Goal: Task Accomplishment & Management: Use online tool/utility

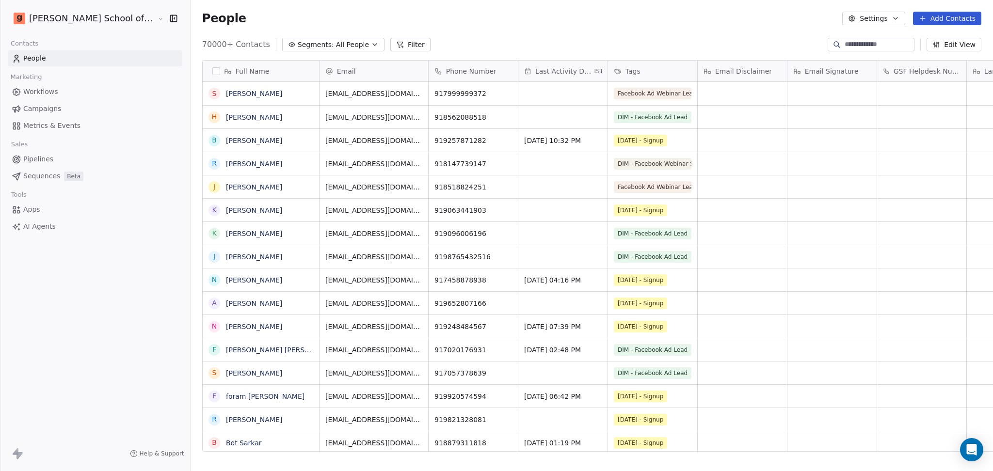
scroll to position [10, 10]
click at [878, 24] on button "Settings" at bounding box center [873, 19] width 63 height 14
click at [864, 72] on icon "Suggestions" at bounding box center [861, 71] width 8 height 8
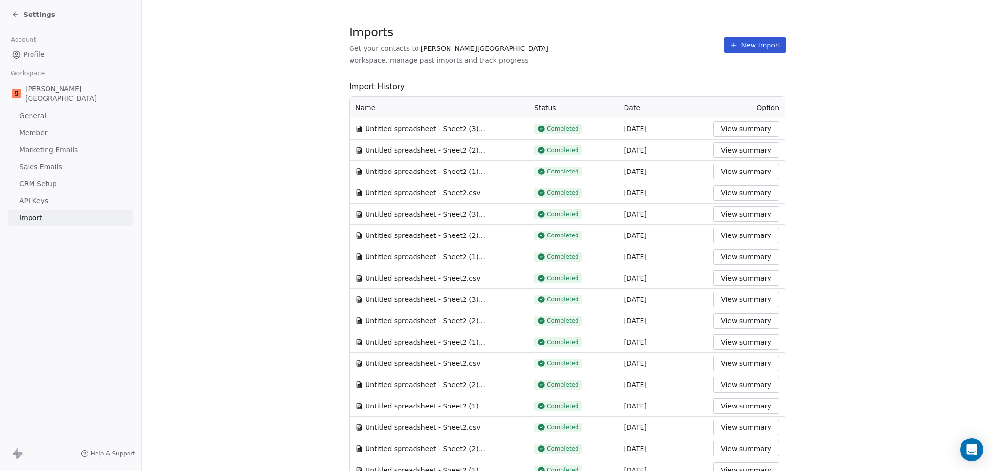
click at [730, 42] on icon at bounding box center [734, 45] width 8 height 8
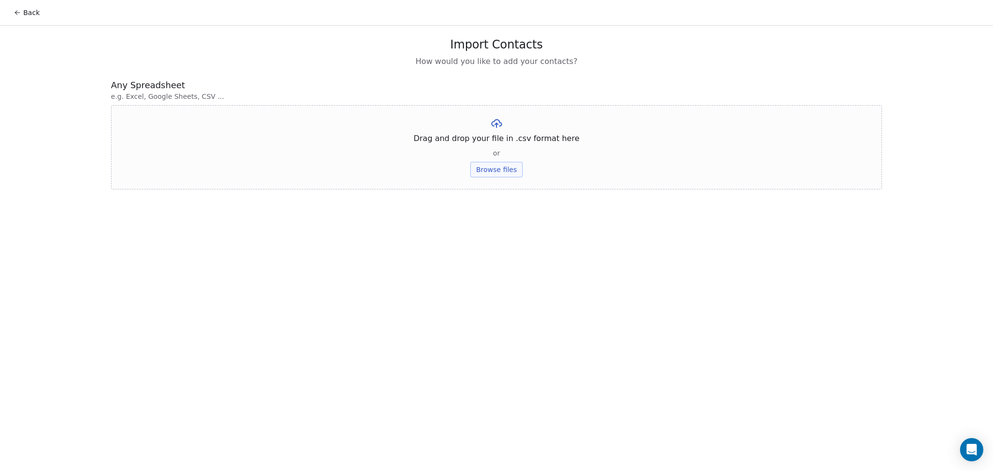
click at [489, 169] on button "Browse files" at bounding box center [496, 170] width 52 height 16
click at [494, 147] on button "Upload" at bounding box center [495, 143] width 35 height 16
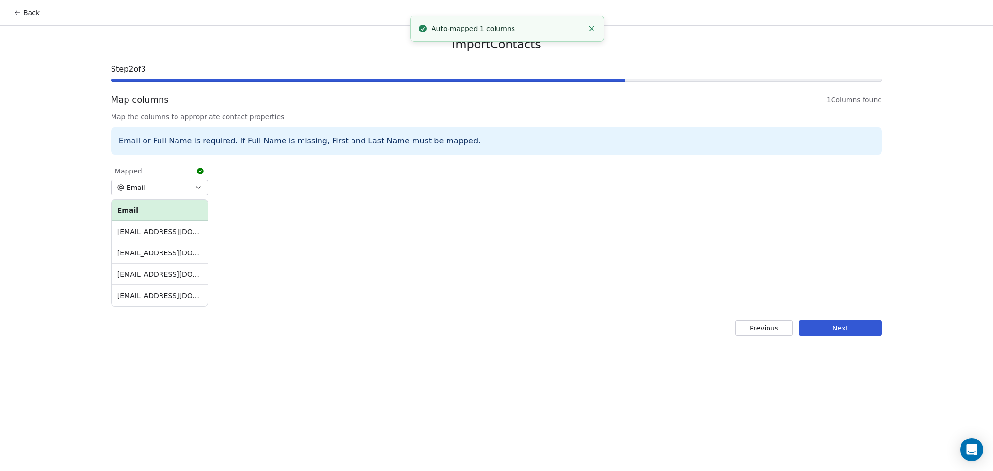
click at [858, 325] on button "Next" at bounding box center [839, 328] width 83 height 16
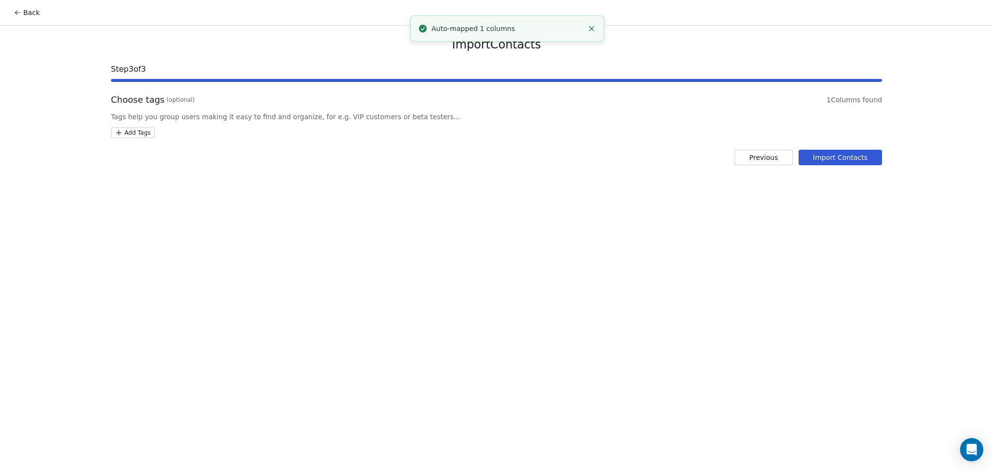
click at [151, 133] on html "Back Import Contacts Step 3 of 3 Choose tags (optional) 1 Columns found Tags he…" at bounding box center [496, 235] width 993 height 471
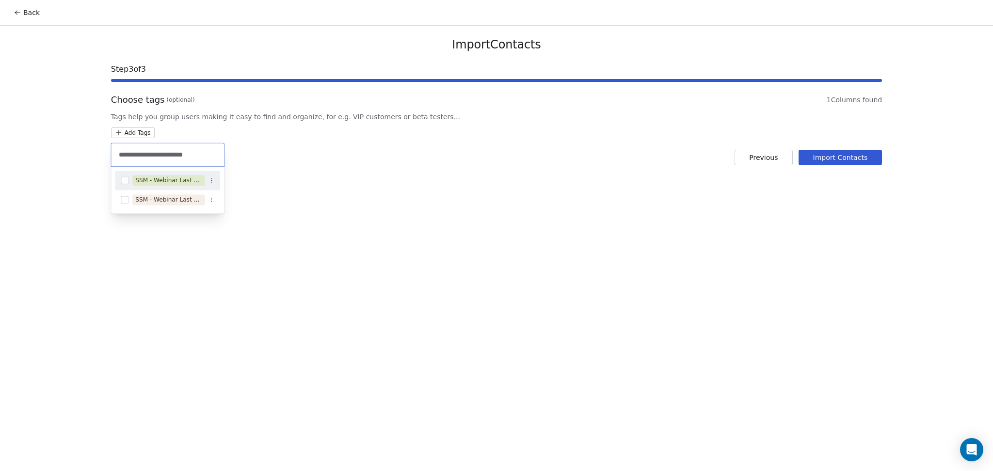
type input "**********"
click at [158, 176] on div "SSM - Webinar Last No Show" at bounding box center [168, 180] width 66 height 9
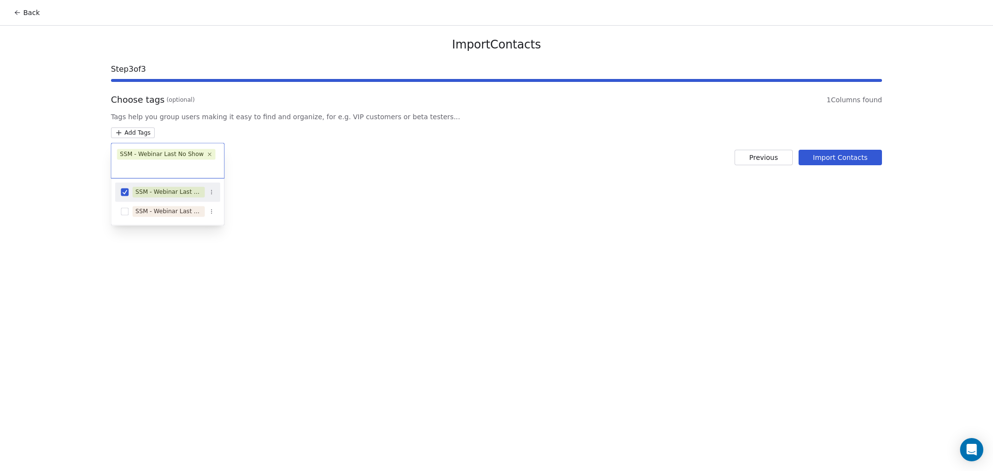
click at [495, 208] on html "Back Import Contacts Step 3 of 3 Choose tags (optional) 1 Columns found Tags he…" at bounding box center [496, 235] width 993 height 471
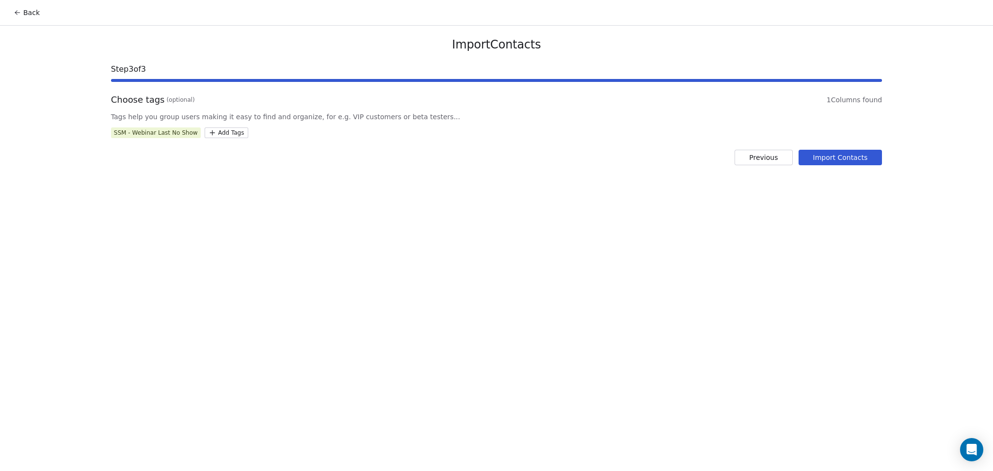
click at [841, 159] on button "Import Contacts" at bounding box center [840, 158] width 84 height 16
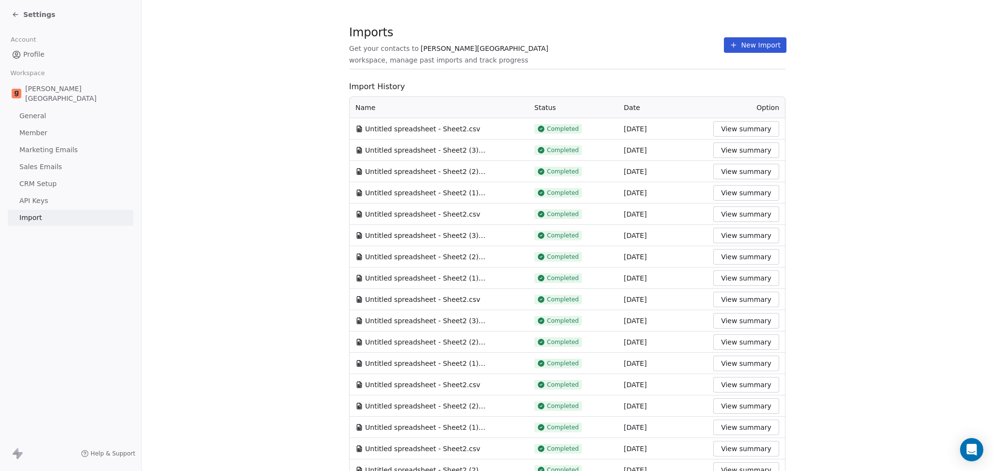
drag, startPoint x: 562, startPoint y: 69, endPoint x: 577, endPoint y: 69, distance: 15.0
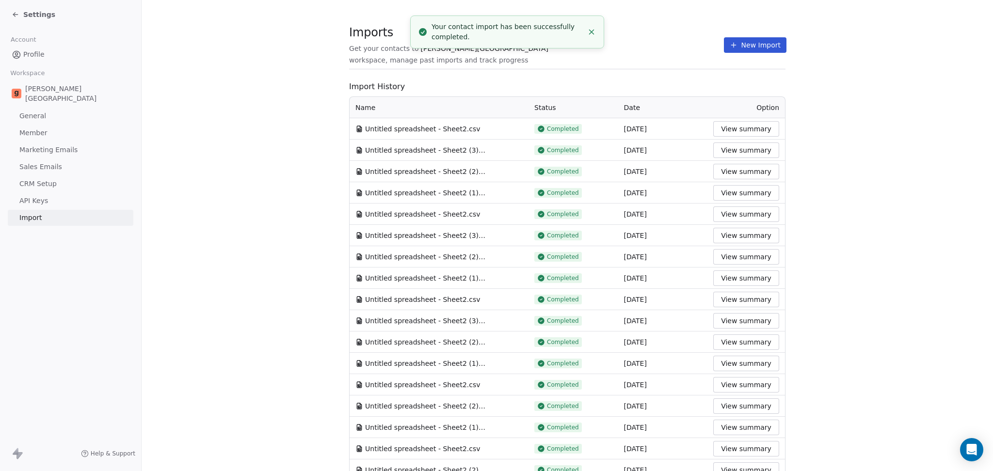
click at [745, 43] on button "New Import" at bounding box center [755, 45] width 63 height 16
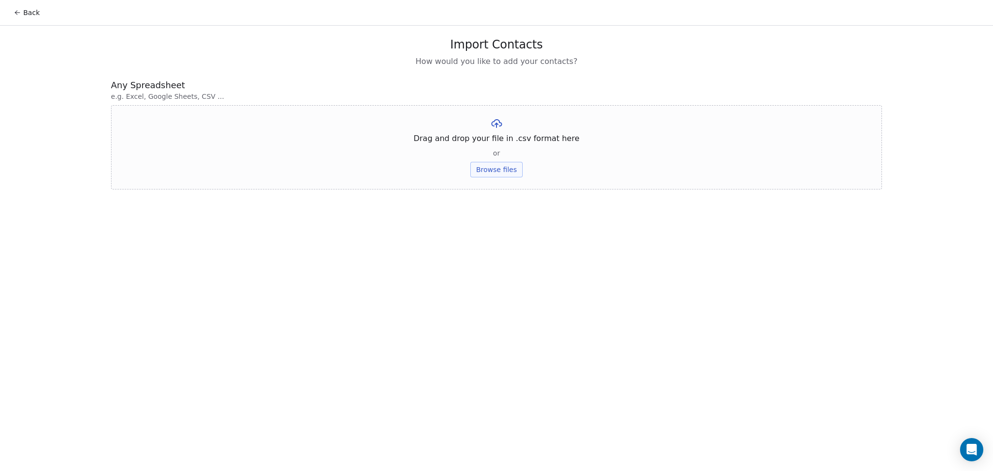
click at [500, 174] on button "Browse files" at bounding box center [496, 170] width 52 height 16
click at [510, 147] on button "Upload" at bounding box center [495, 143] width 35 height 16
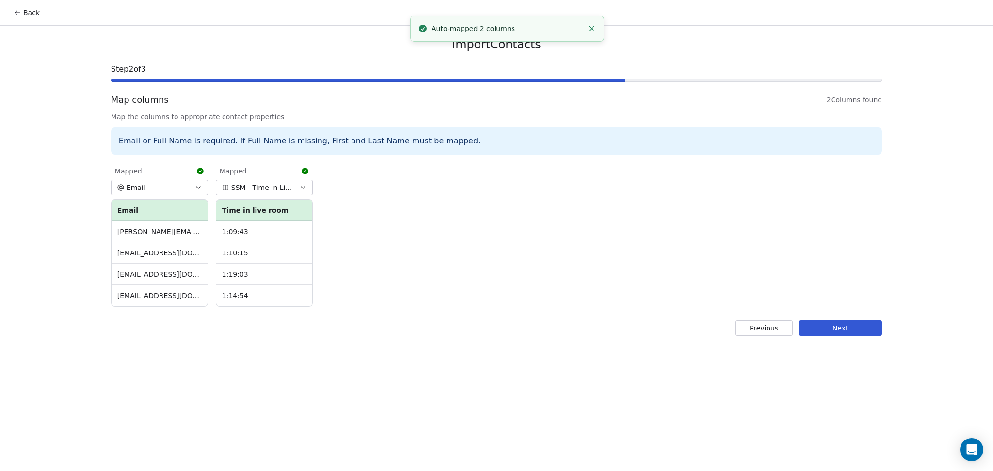
click at [815, 331] on button "Next" at bounding box center [839, 328] width 83 height 16
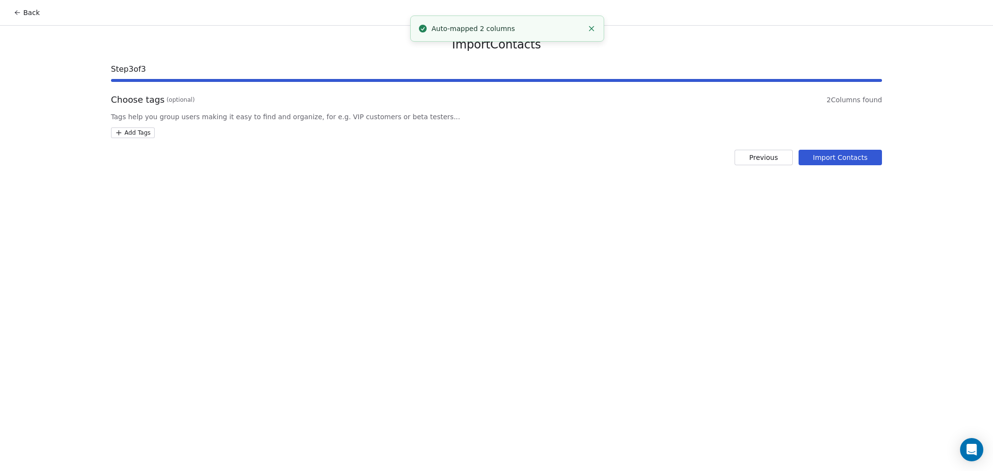
click at [153, 134] on html "Back Import Contacts Step 3 of 3 Choose tags (optional) 2 Columns found Tags he…" at bounding box center [496, 235] width 993 height 471
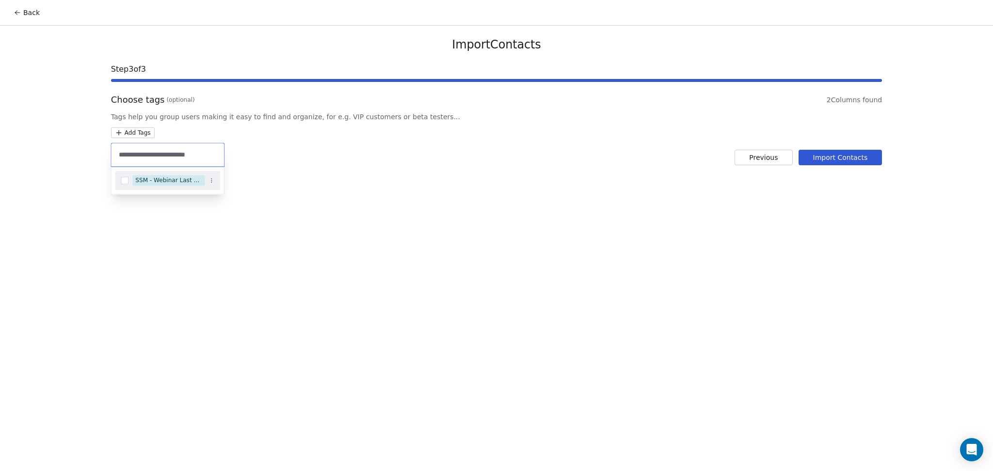
type input "**********"
click at [159, 183] on div "SSM - Webinar Last Hot Lead" at bounding box center [168, 180] width 66 height 9
click at [427, 187] on html "Back Import Contacts Step 3 of 3 Choose tags (optional) 2 Columns found Tags he…" at bounding box center [496, 235] width 993 height 471
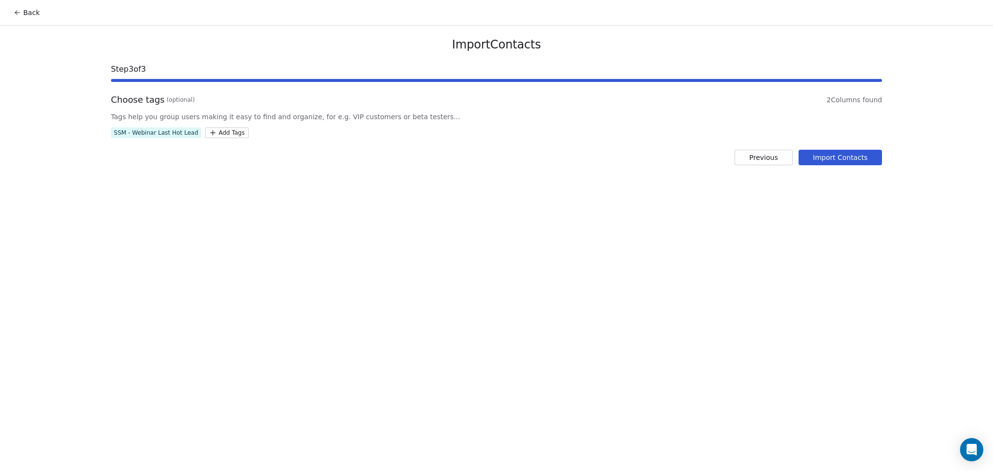
click at [831, 162] on button "Import Contacts" at bounding box center [840, 158] width 84 height 16
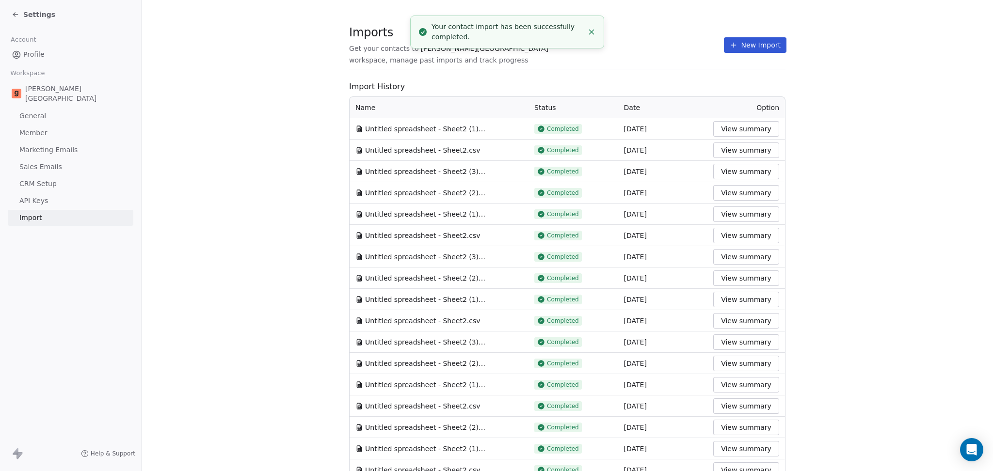
click at [528, 55] on span "workspace, manage past imports and track progress" at bounding box center [438, 60] width 179 height 10
click at [730, 42] on icon at bounding box center [734, 45] width 8 height 8
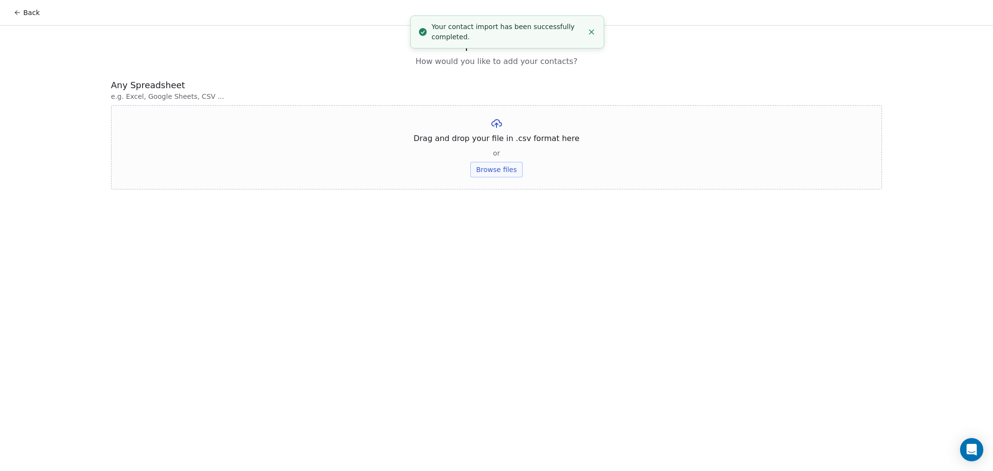
click at [491, 179] on div "Drag and drop your file in .csv format here or Browse files" at bounding box center [496, 147] width 771 height 84
click at [480, 162] on button "Browse files" at bounding box center [496, 170] width 52 height 16
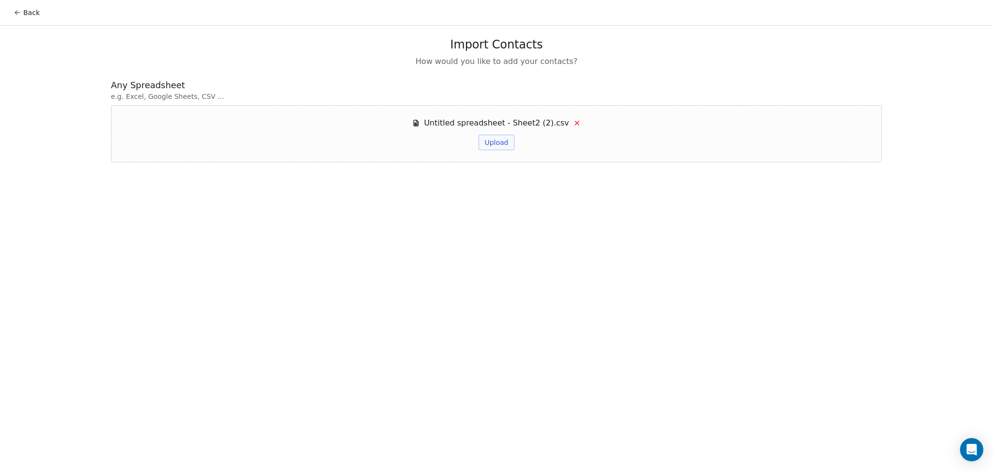
click at [492, 140] on button "Upload" at bounding box center [495, 143] width 35 height 16
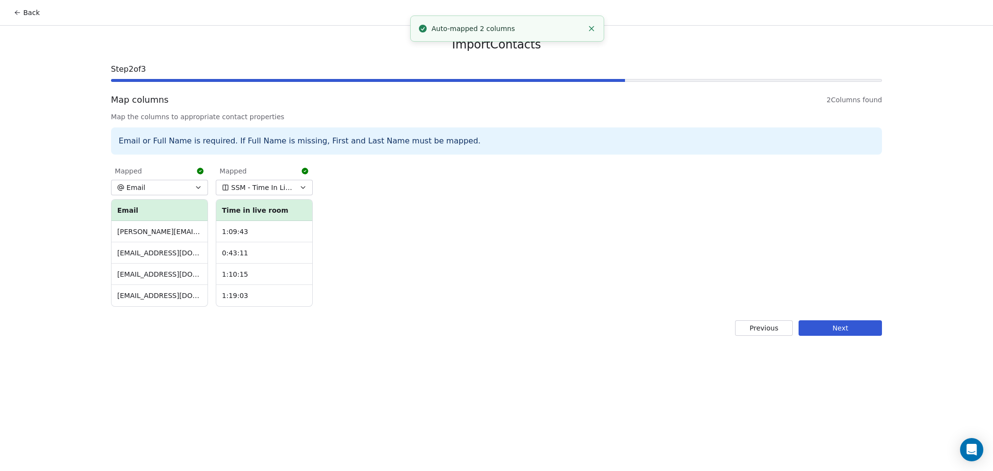
click at [822, 335] on button "Next" at bounding box center [839, 328] width 83 height 16
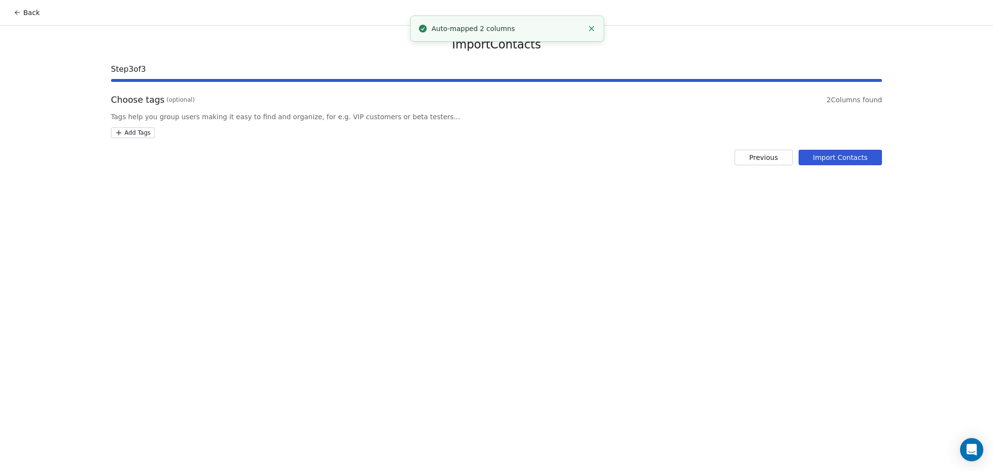
click at [130, 128] on html "Back Import Contacts Step 3 of 3 Choose tags (optional) 2 Columns found Tags he…" at bounding box center [496, 235] width 993 height 471
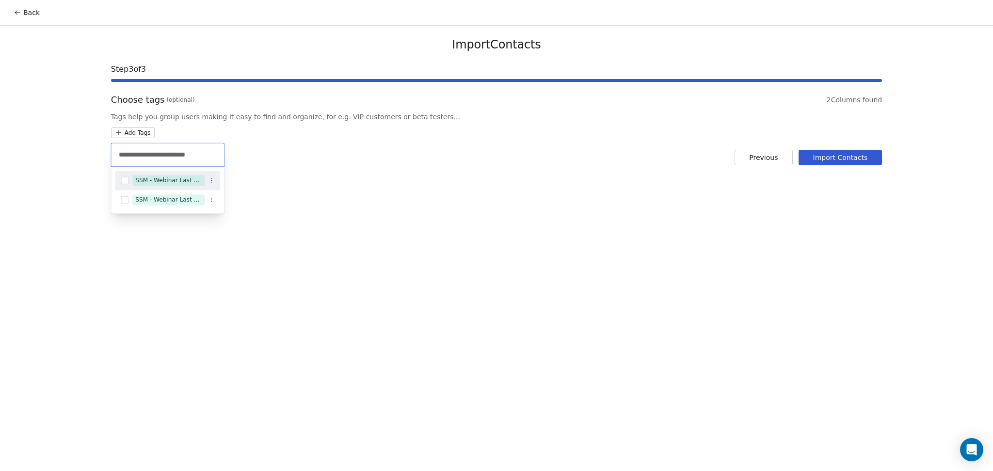
type input "**********"
click at [140, 173] on div "SSM - Webinar Last Attended" at bounding box center [167, 181] width 105 height 16
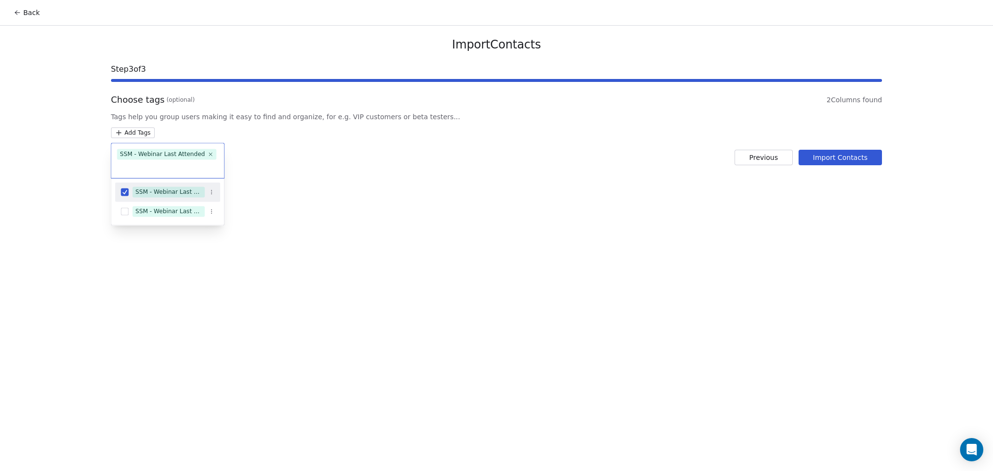
click at [368, 167] on html "Back Import Contacts Step 3 of 3 Choose tags (optional) 2 Columns found Tags he…" at bounding box center [496, 235] width 993 height 471
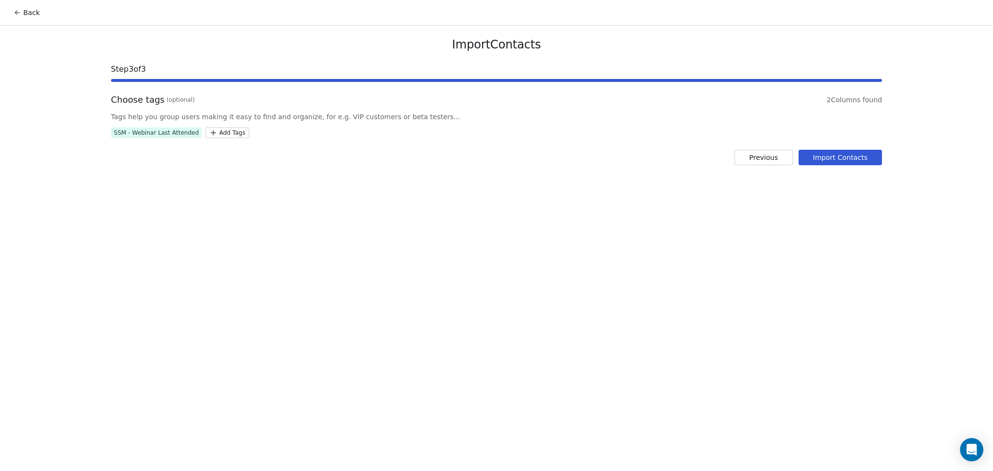
click at [826, 163] on button "Import Contacts" at bounding box center [840, 158] width 84 height 16
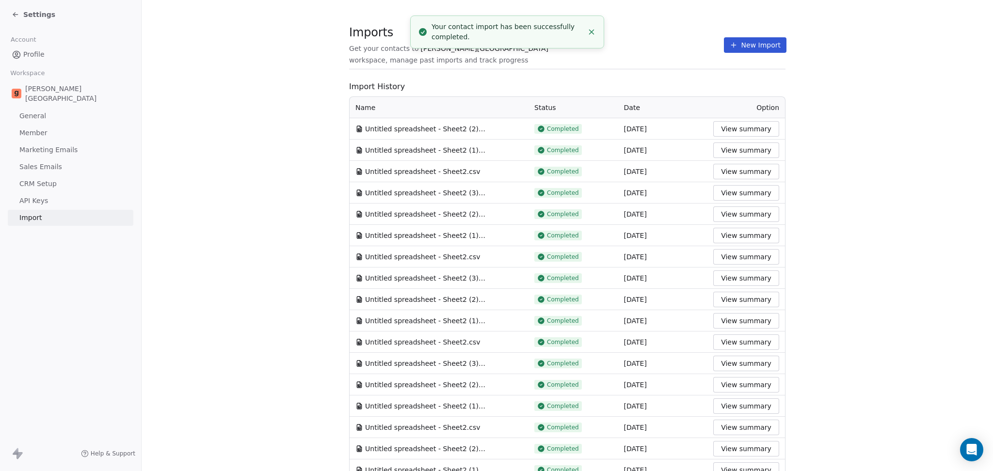
click at [743, 48] on button "New Import" at bounding box center [755, 45] width 63 height 16
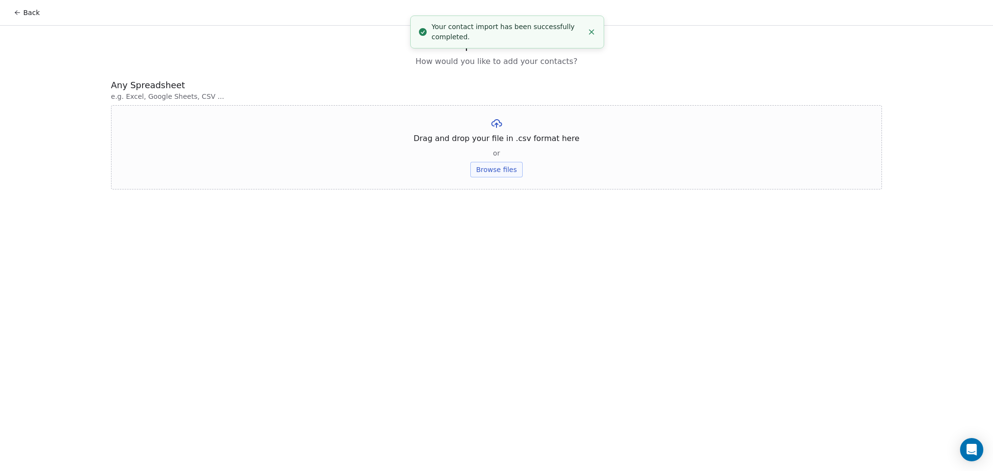
click at [485, 163] on button "Browse files" at bounding box center [496, 170] width 52 height 16
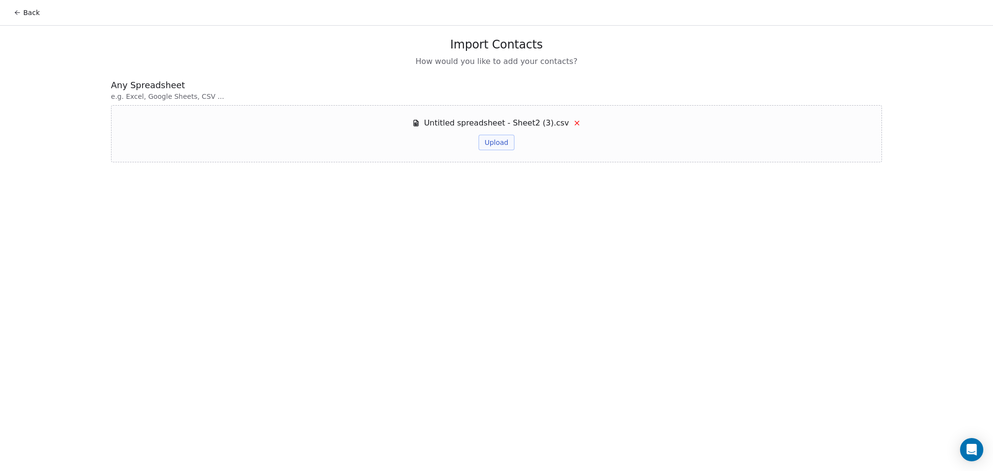
click at [508, 135] on button "Upload" at bounding box center [495, 143] width 35 height 16
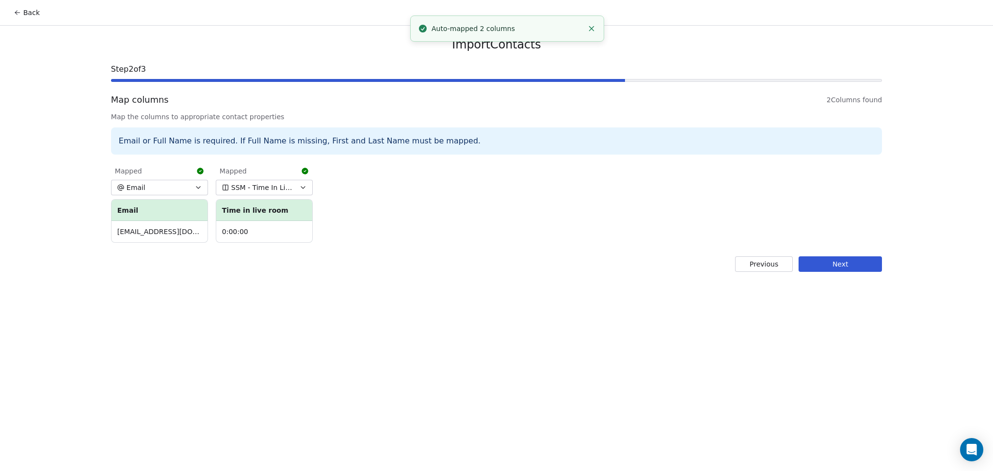
click at [851, 262] on button "Next" at bounding box center [839, 264] width 83 height 16
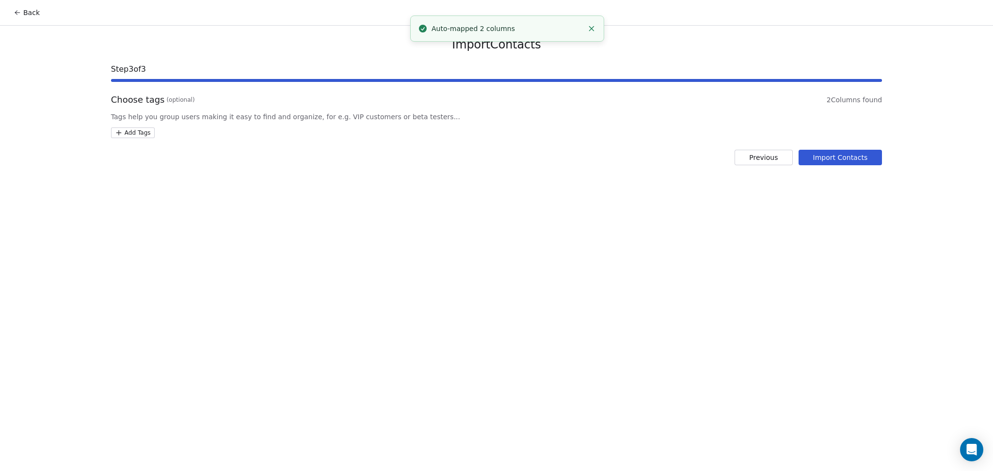
click at [138, 135] on html "Back Import Contacts Step 3 of 3 Choose tags (optional) 2 Columns found Tags he…" at bounding box center [496, 235] width 993 height 471
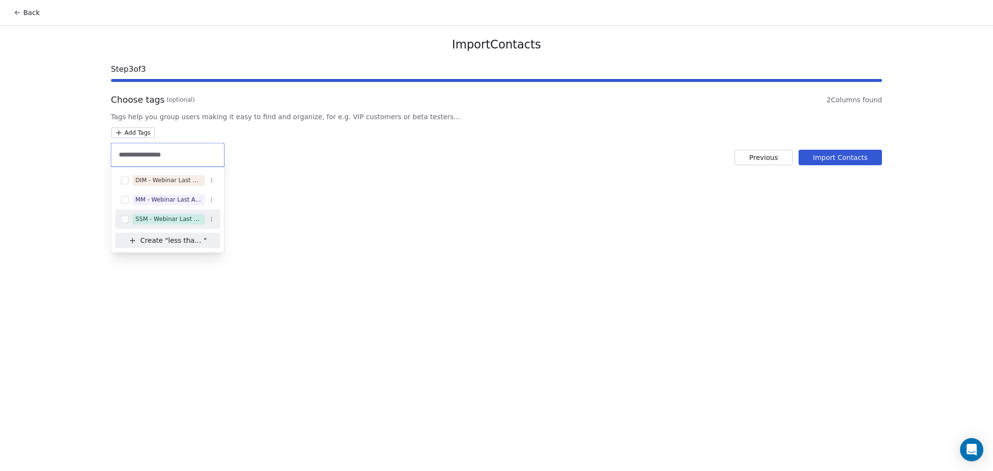
type input "**********"
click at [179, 216] on div "SSM - Webinar Last Attended (Less Than 30 mins)" at bounding box center [168, 219] width 66 height 9
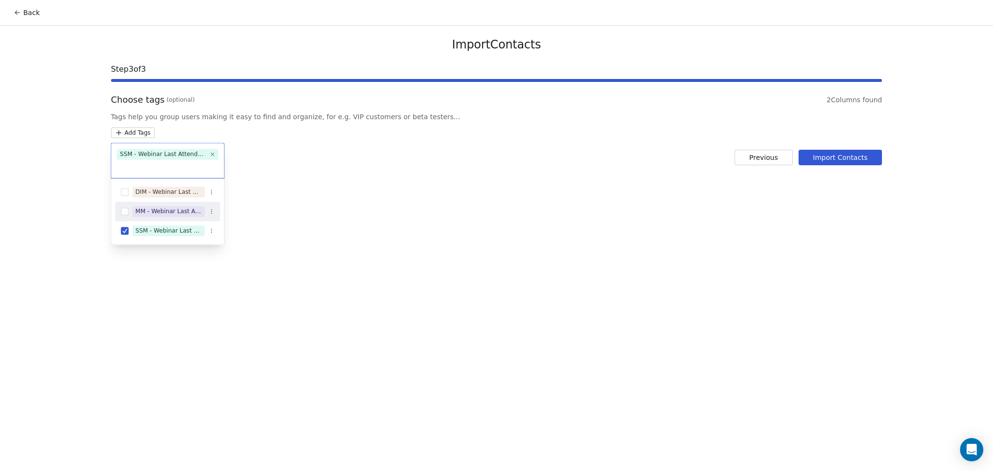
click at [541, 202] on html "Back Import Contacts Step 3 of 3 Choose tags (optional) 2 Columns found Tags he…" at bounding box center [496, 235] width 993 height 471
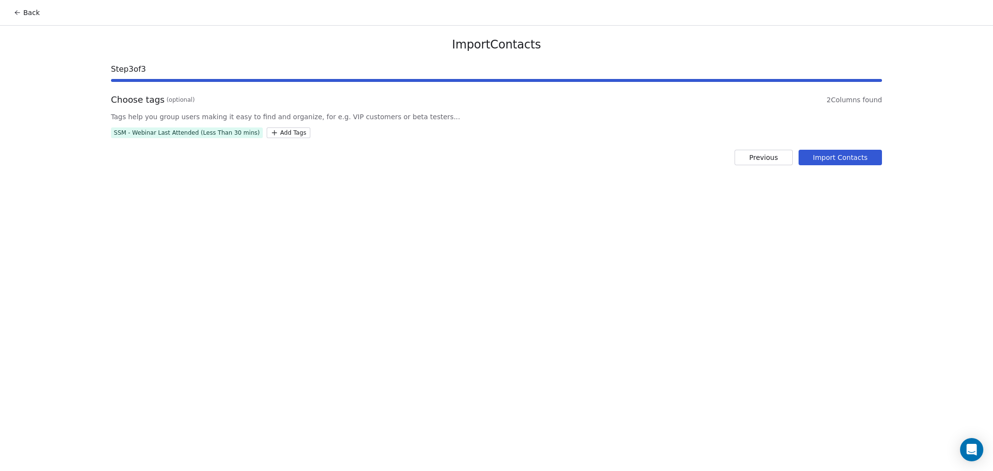
click at [823, 159] on button "Import Contacts" at bounding box center [840, 158] width 84 height 16
